Goal: Task Accomplishment & Management: Use online tool/utility

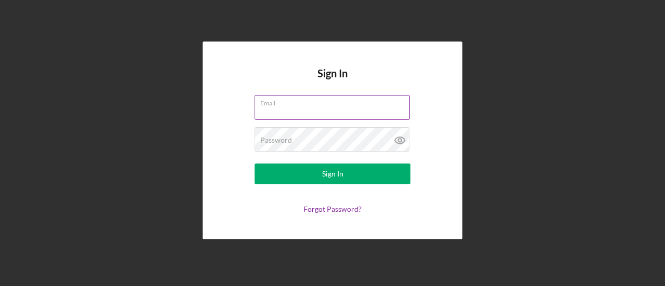
click at [330, 113] on input "Email" at bounding box center [332, 107] width 155 height 25
type input "[EMAIL_ADDRESS][DOMAIN_NAME]"
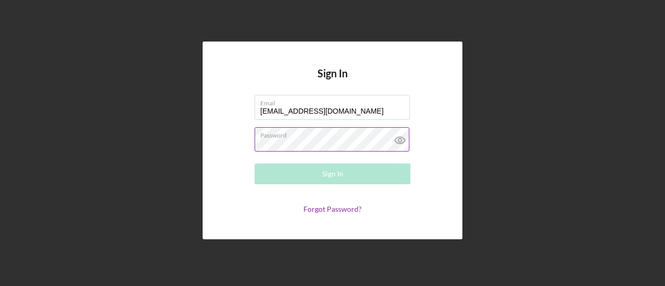
click at [301, 136] on div "Password Required" at bounding box center [333, 140] width 156 height 26
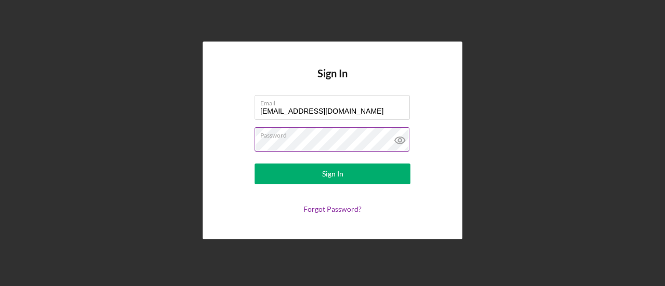
click at [255, 164] on button "Sign In" at bounding box center [333, 174] width 156 height 21
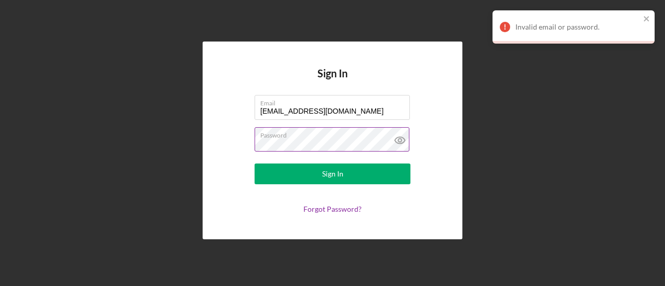
click at [401, 141] on icon at bounding box center [399, 140] width 3 height 3
click at [255, 164] on button "Sign In" at bounding box center [333, 174] width 156 height 21
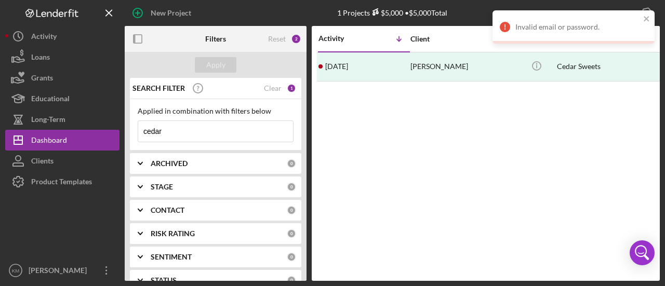
click at [252, 122] on input "cedar" at bounding box center [215, 131] width 155 height 21
click at [249, 128] on input "cedar" at bounding box center [215, 131] width 155 height 21
click at [248, 128] on input "cedar" at bounding box center [215, 131] width 155 height 21
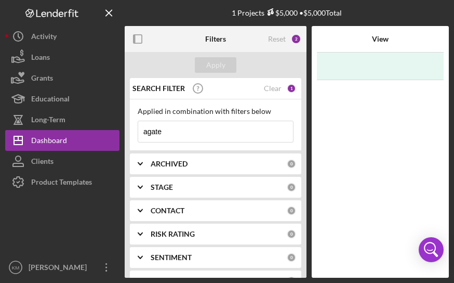
type input "agate"
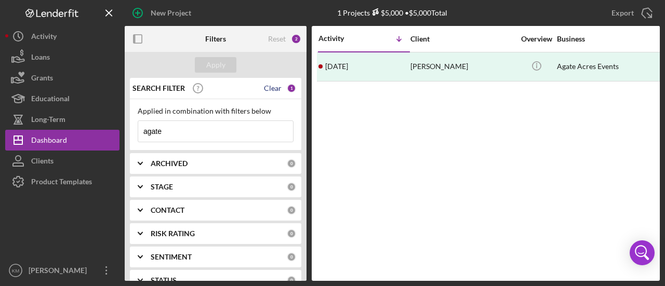
click at [275, 89] on div "Clear" at bounding box center [273, 88] width 18 height 8
click at [449, 167] on div "Activity Icon/Table Sort Arrow Client Overview Business Contact Product Categor…" at bounding box center [486, 153] width 348 height 255
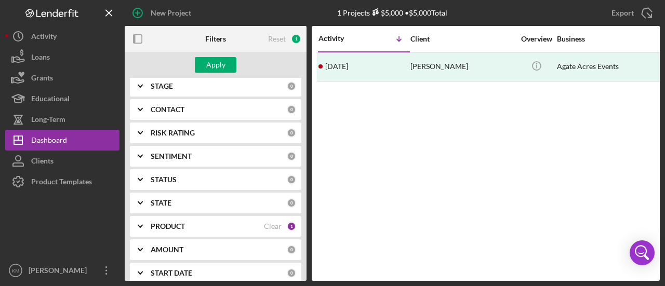
scroll to position [156, 0]
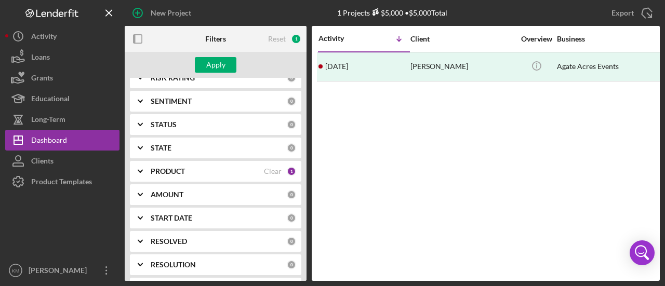
click at [187, 172] on div "PRODUCT" at bounding box center [207, 171] width 113 height 8
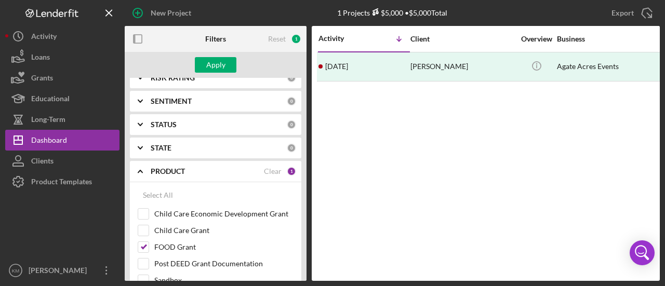
scroll to position [0, 0]
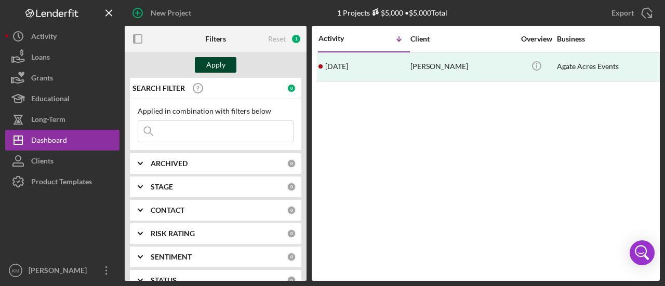
click at [217, 60] on div "Apply" at bounding box center [215, 65] width 19 height 16
